Goal: Transaction & Acquisition: Purchase product/service

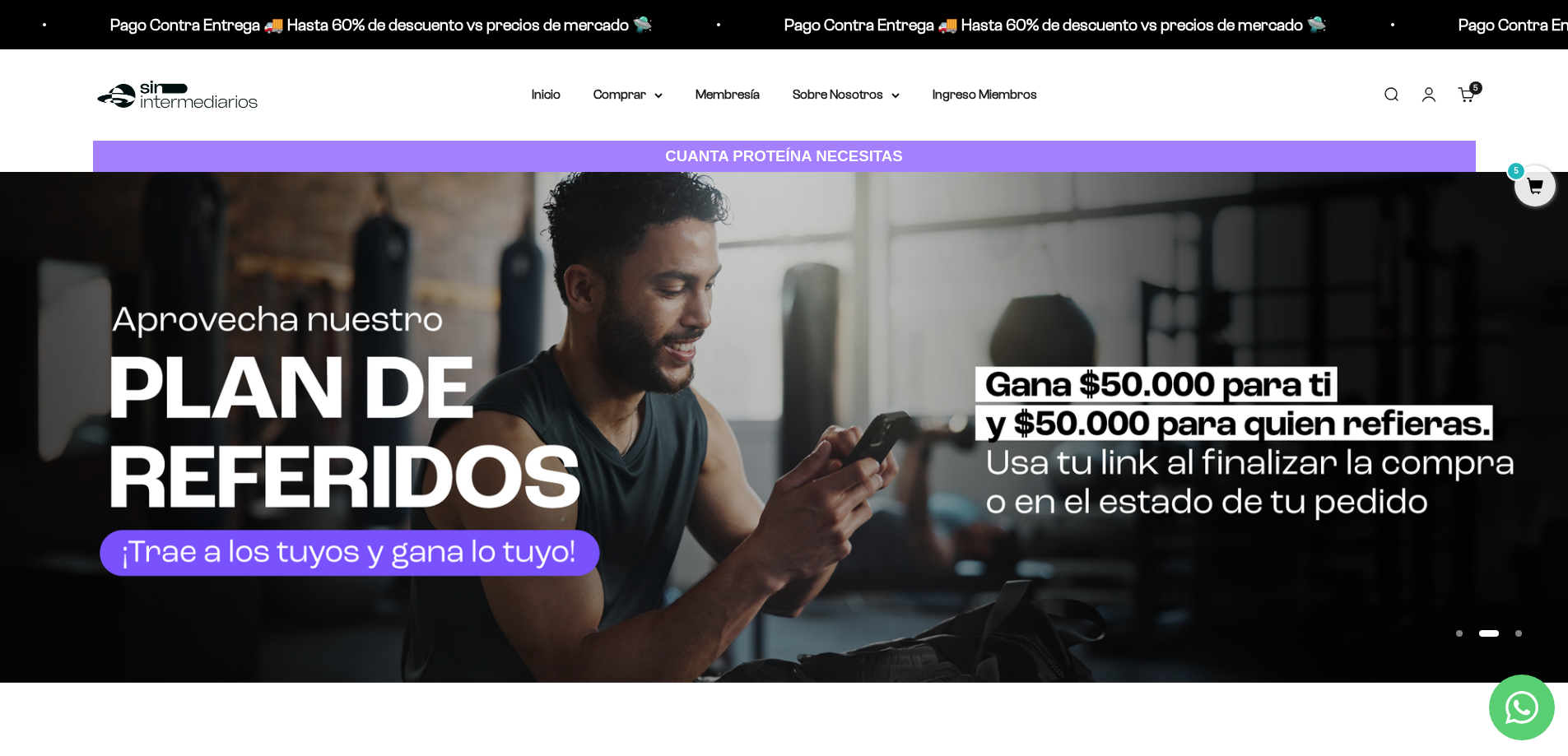
click at [1476, 98] on link "Carrito 5 artículos 5" at bounding box center [1466, 94] width 18 height 18
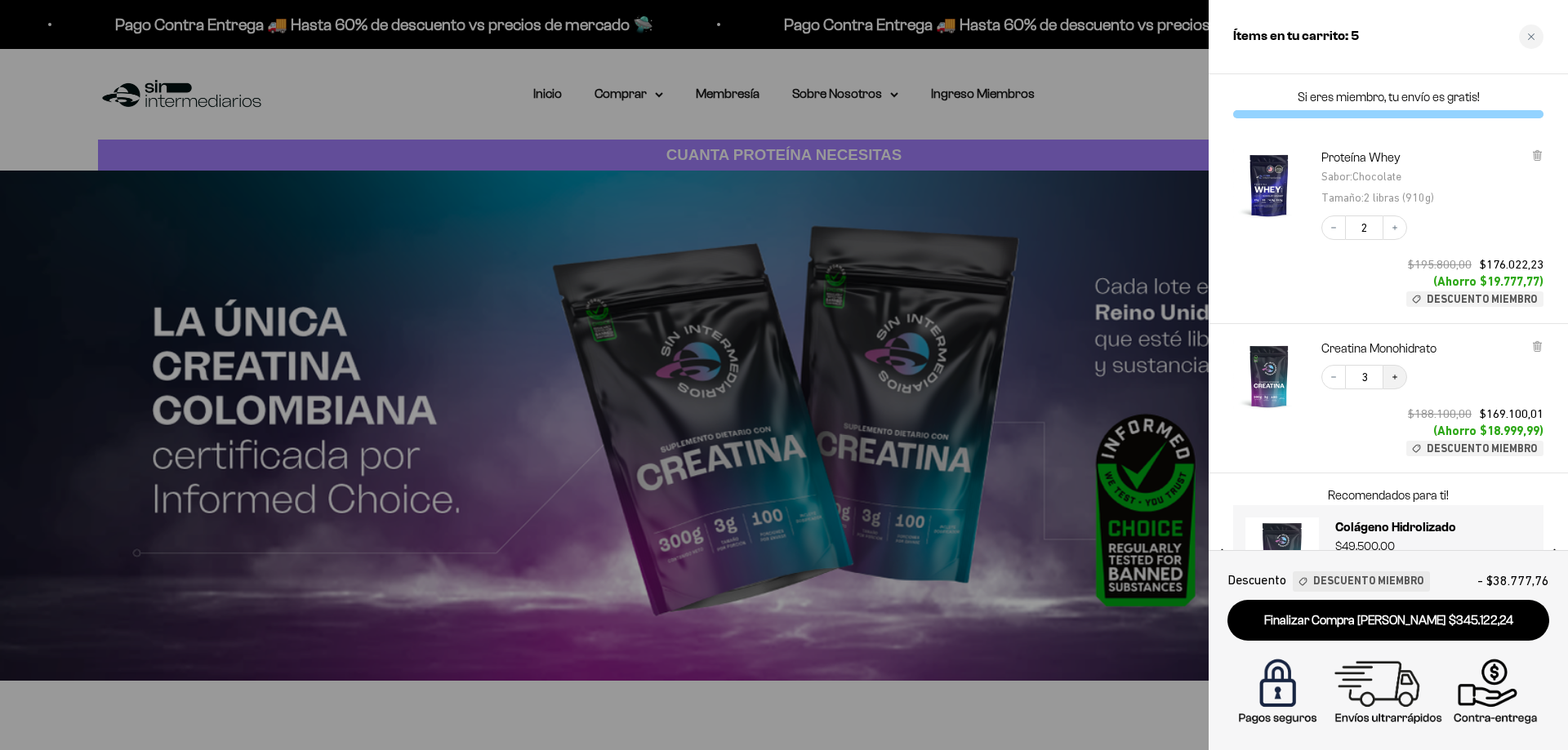
click at [1392, 378] on icon "Increase quantity" at bounding box center [1395, 378] width 10 height 10
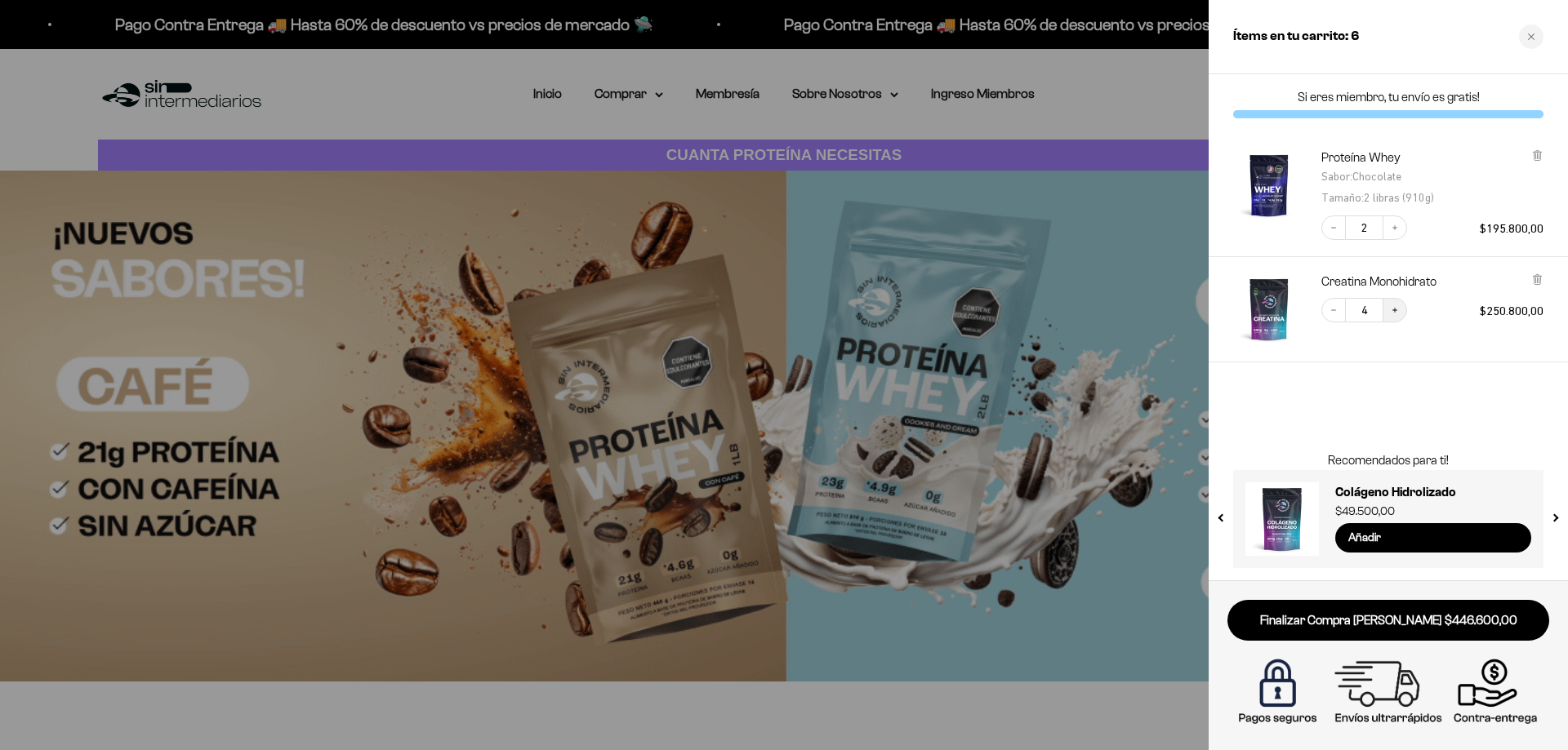
click at [1399, 316] on button "Increase quantity" at bounding box center [1395, 310] width 25 height 25
click at [1539, 32] on div "Close cart" at bounding box center [1531, 37] width 25 height 25
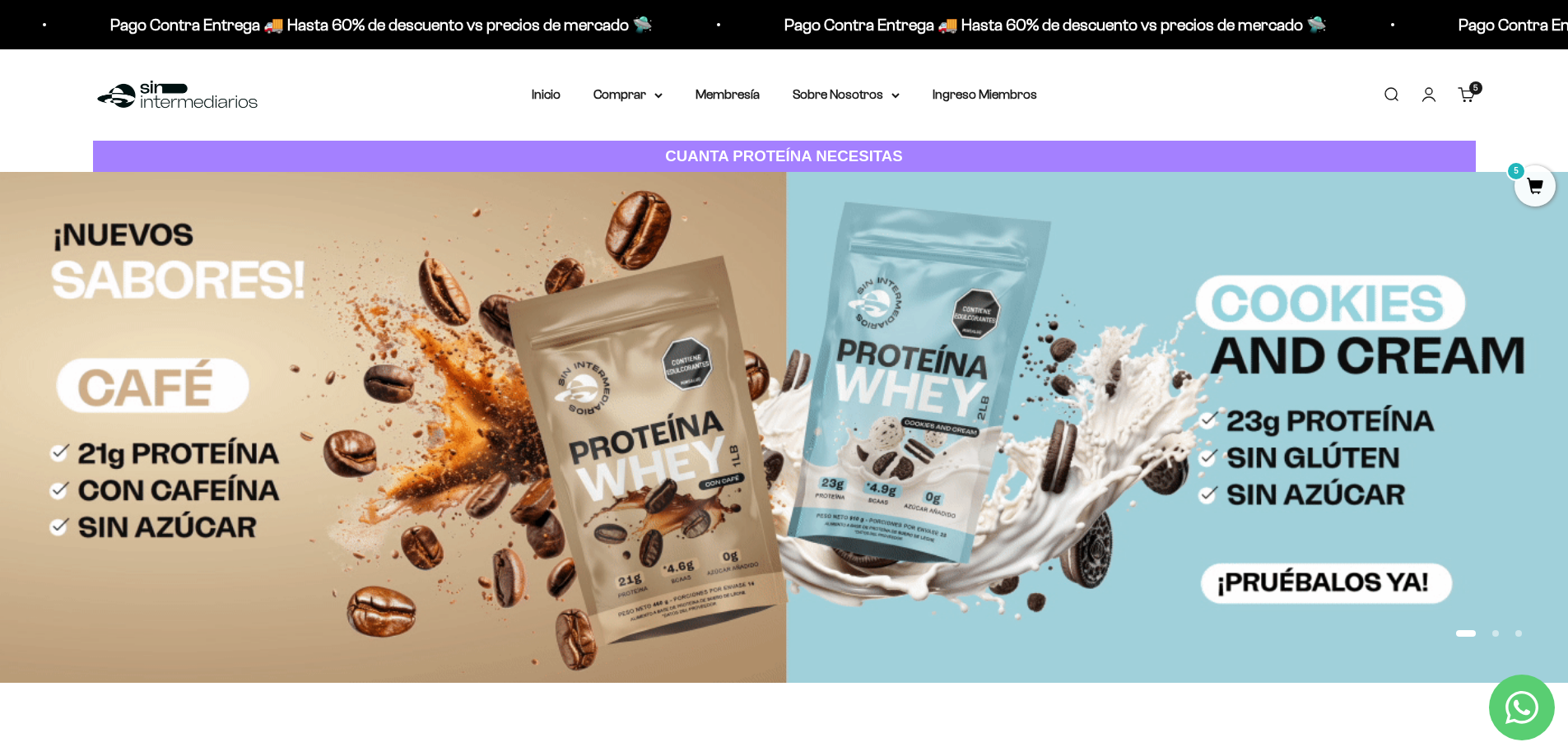
click at [1425, 91] on link "Iniciar sesión" at bounding box center [1428, 94] width 18 height 18
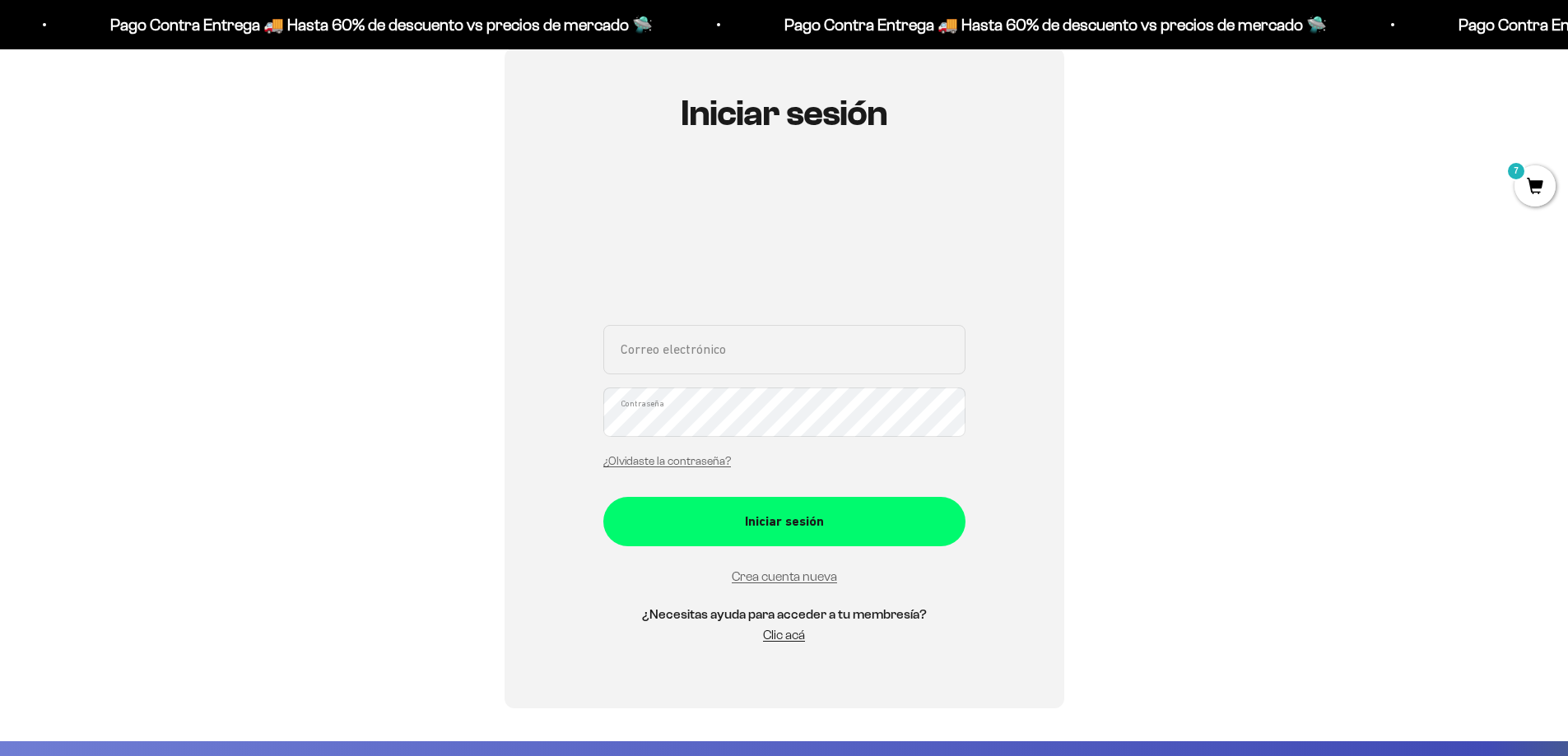
scroll to position [165, 0]
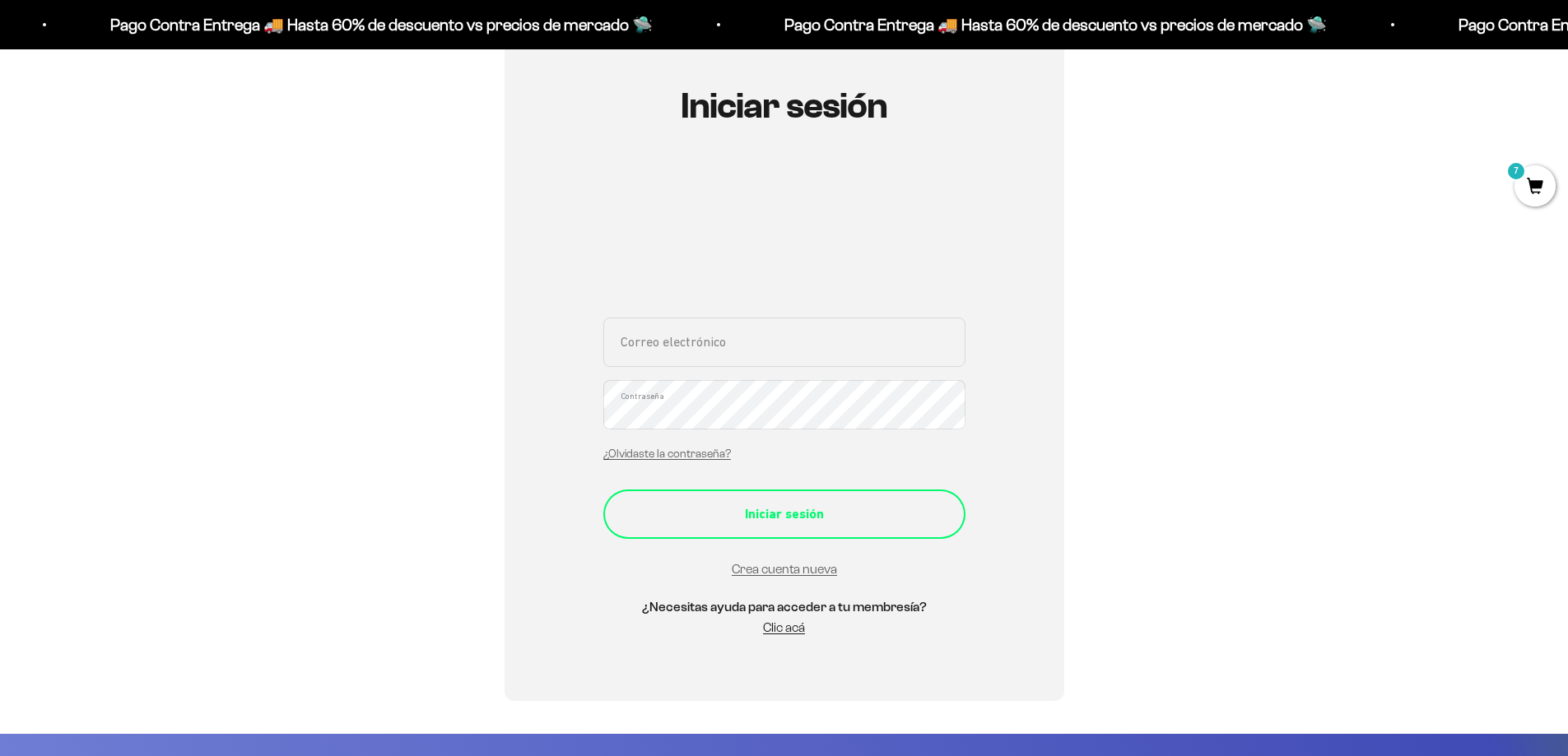
type input "[EMAIL_ADDRESS][DOMAIN_NAME]"
click at [776, 507] on button "Iniciar sesión" at bounding box center [784, 514] width 362 height 50
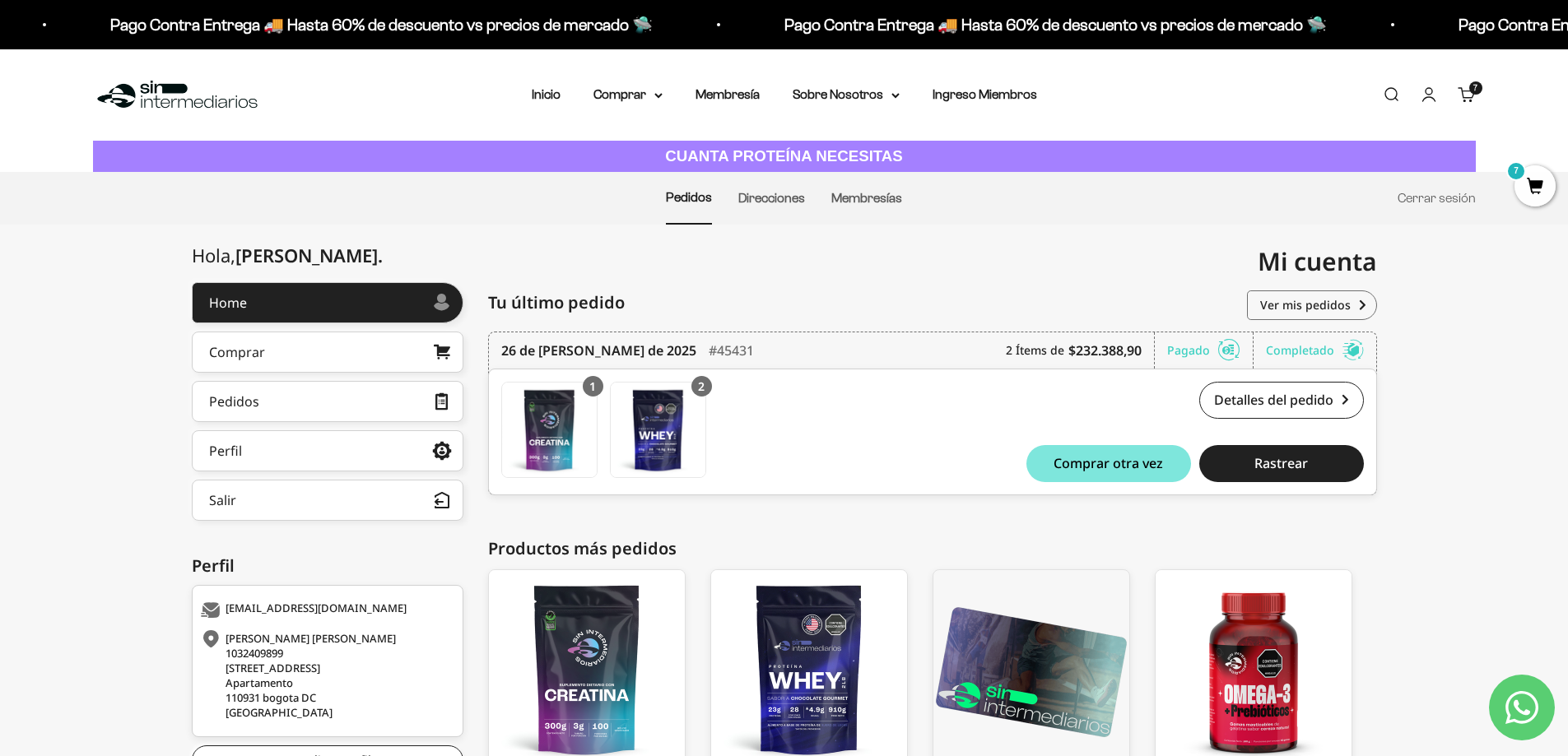
click at [1475, 99] on link "Carrito 7 artículos 7" at bounding box center [1466, 94] width 18 height 18
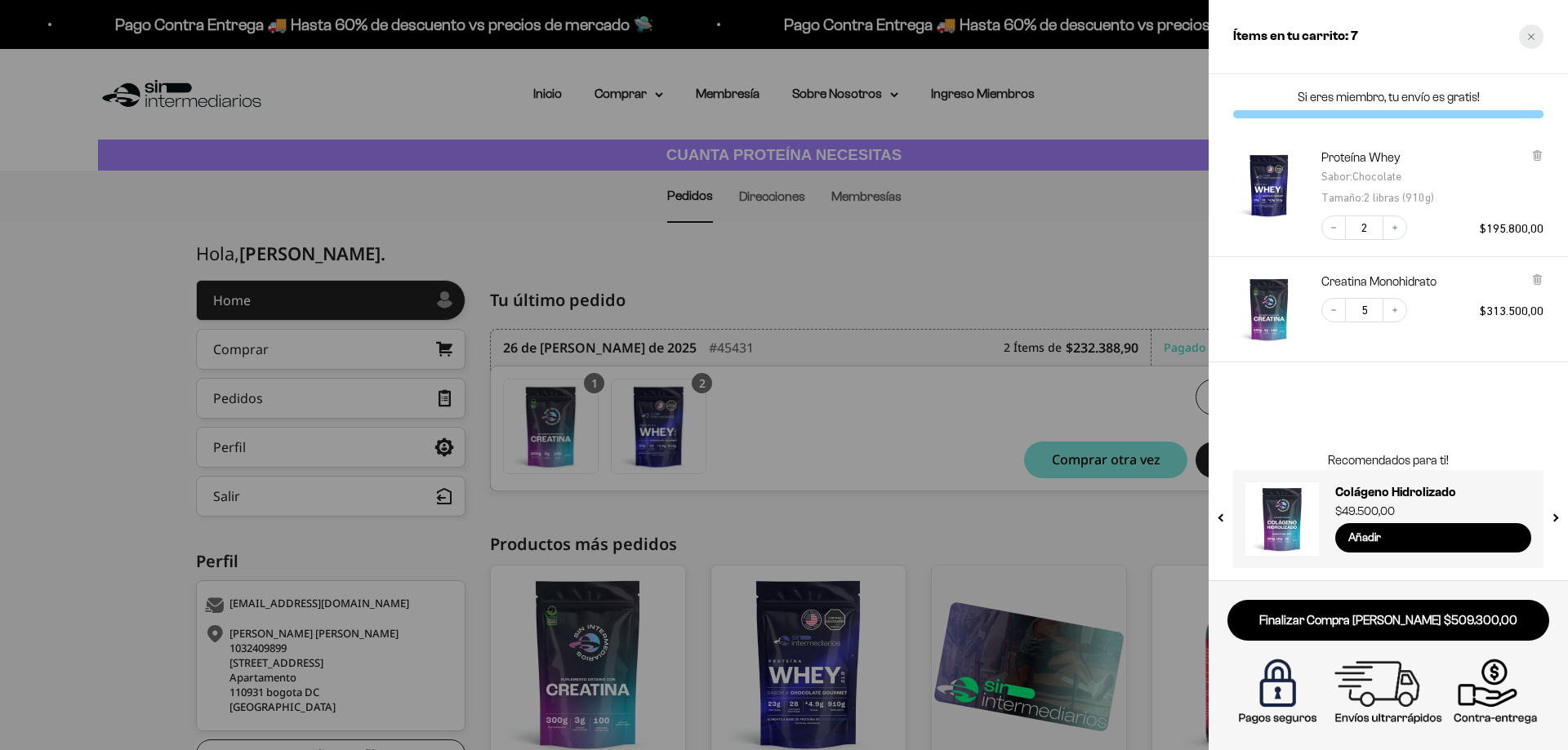
click at [1536, 41] on div "Close cart" at bounding box center [1531, 37] width 25 height 25
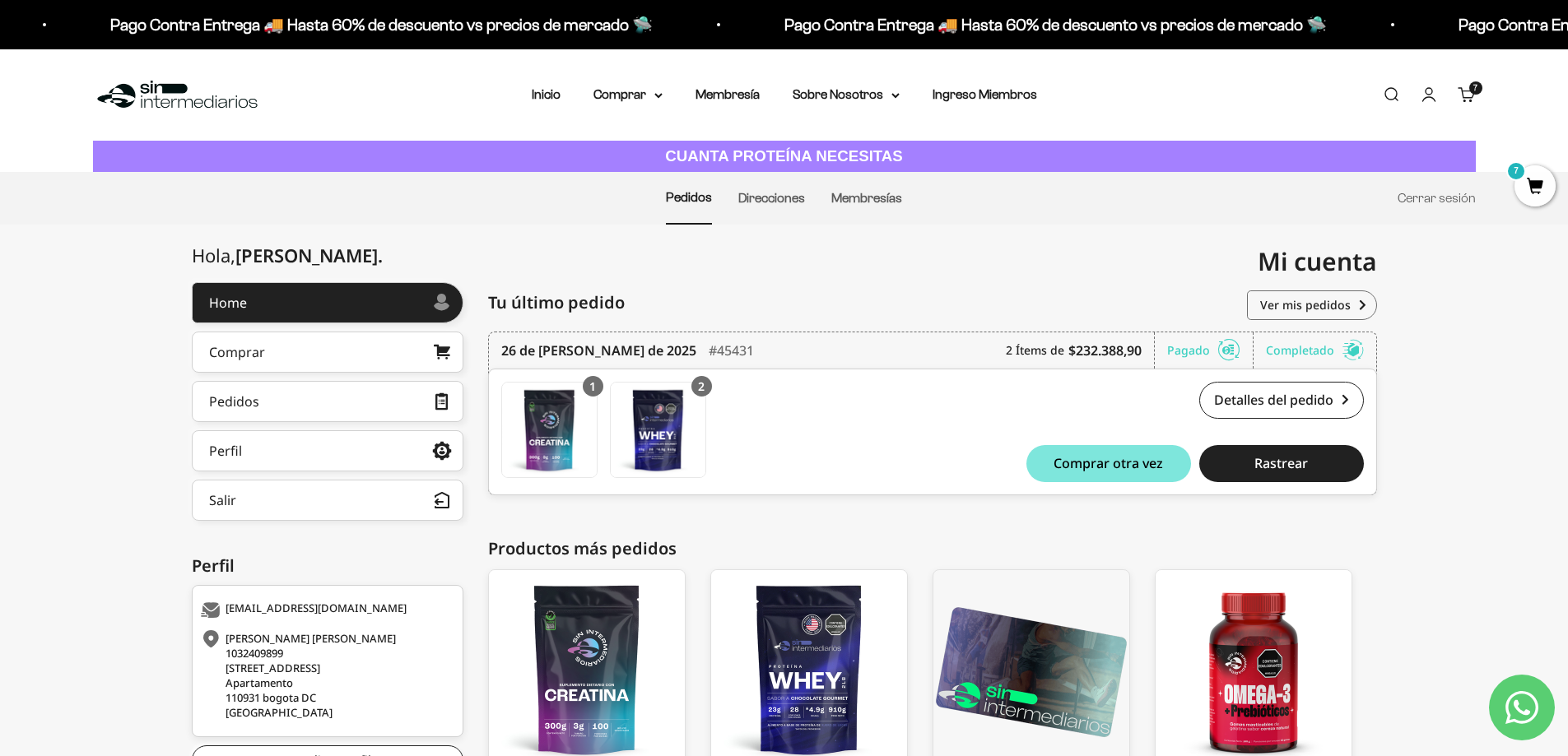
click at [1430, 94] on link "Cuenta" at bounding box center [1428, 94] width 18 height 18
click at [224, 462] on link "Perfil" at bounding box center [327, 451] width 272 height 41
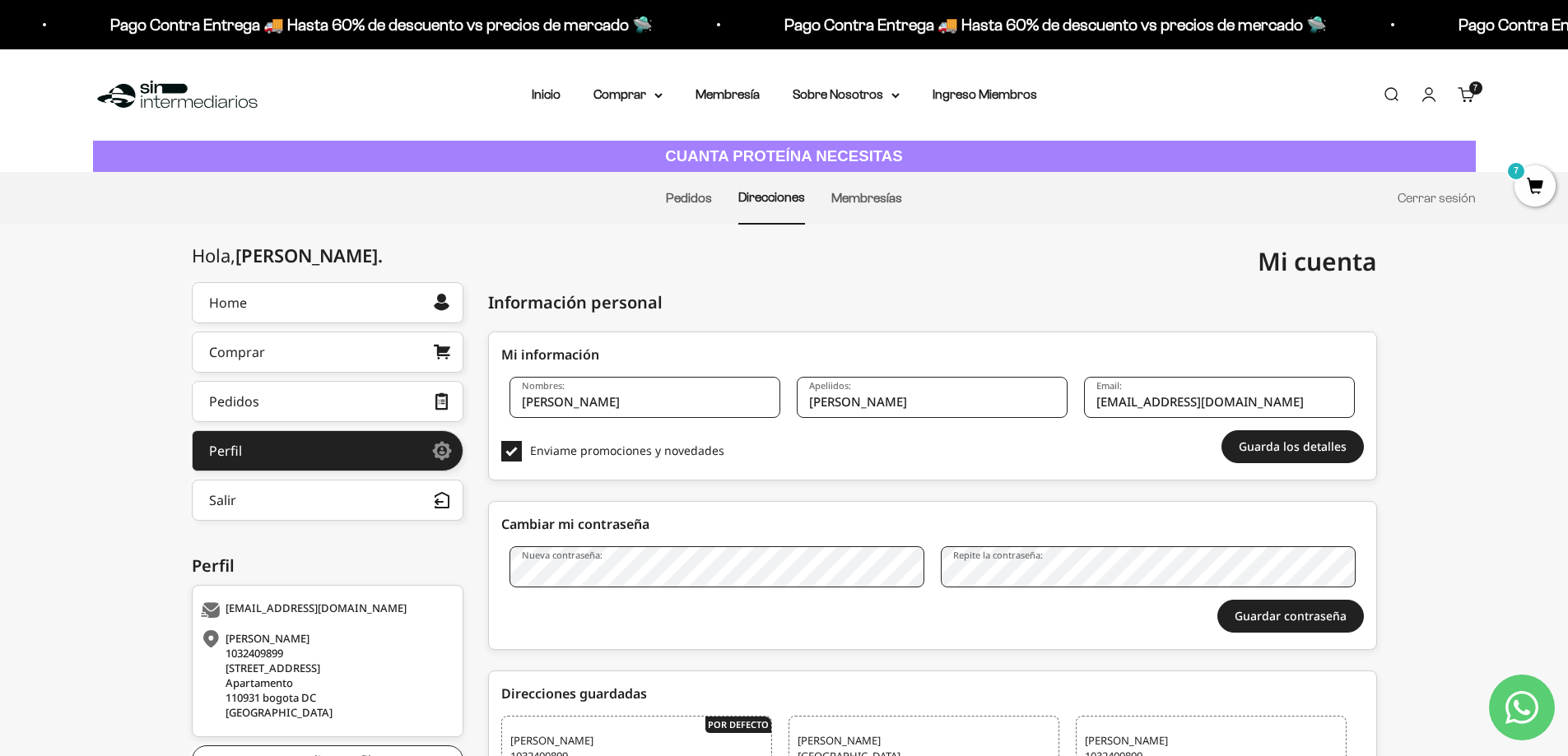
click at [1543, 192] on span "7" at bounding box center [1535, 186] width 41 height 41
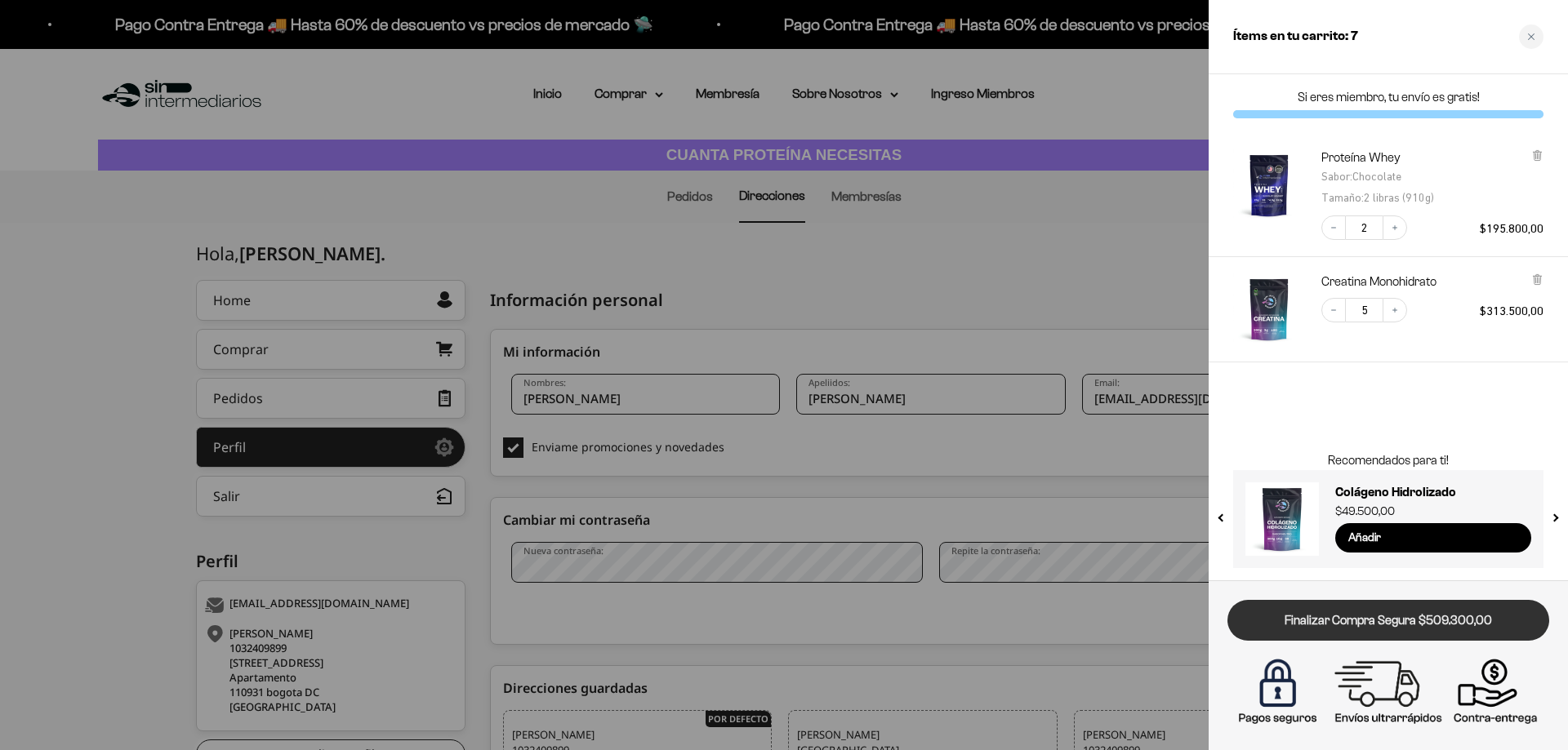
click at [1406, 634] on link "Finalizar Compra Segura $509.300,00" at bounding box center [1388, 621] width 322 height 42
